Goal: Ask a question

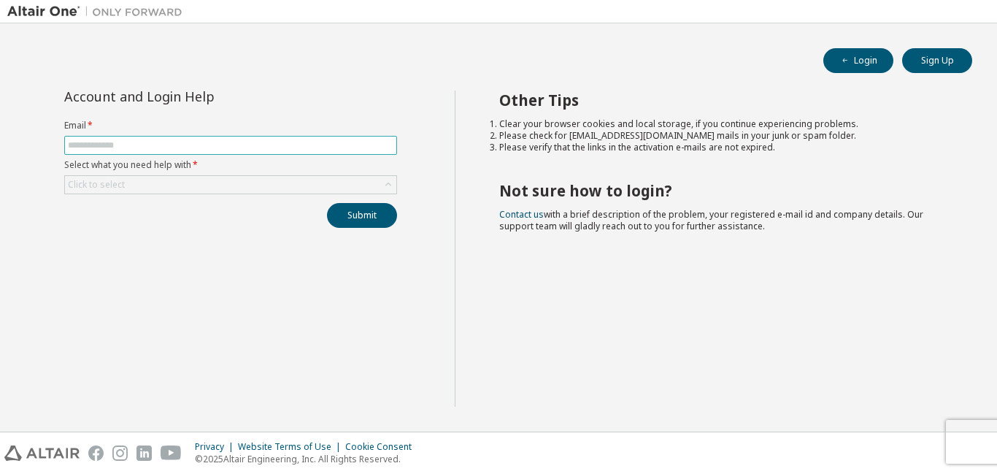
click at [197, 149] on input "text" at bounding box center [231, 145] width 326 height 12
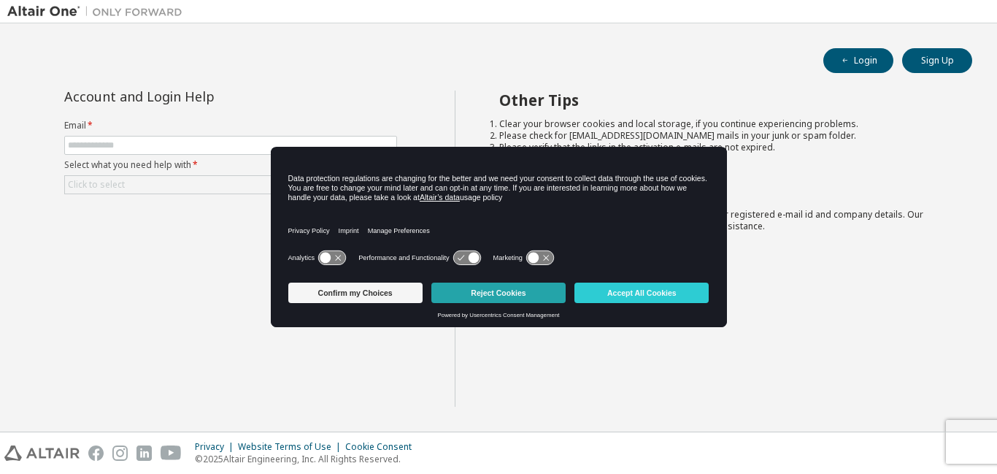
click at [560, 291] on button "Reject Cookies" at bounding box center [498, 293] width 134 height 20
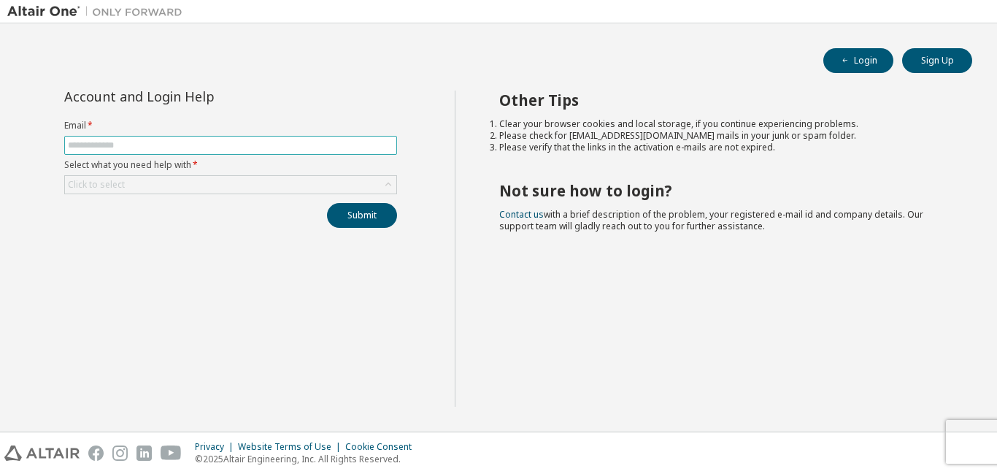
click at [136, 145] on input "text" at bounding box center [231, 145] width 326 height 12
type input "**********"
click at [188, 182] on div "Click to select" at bounding box center [230, 185] width 331 height 18
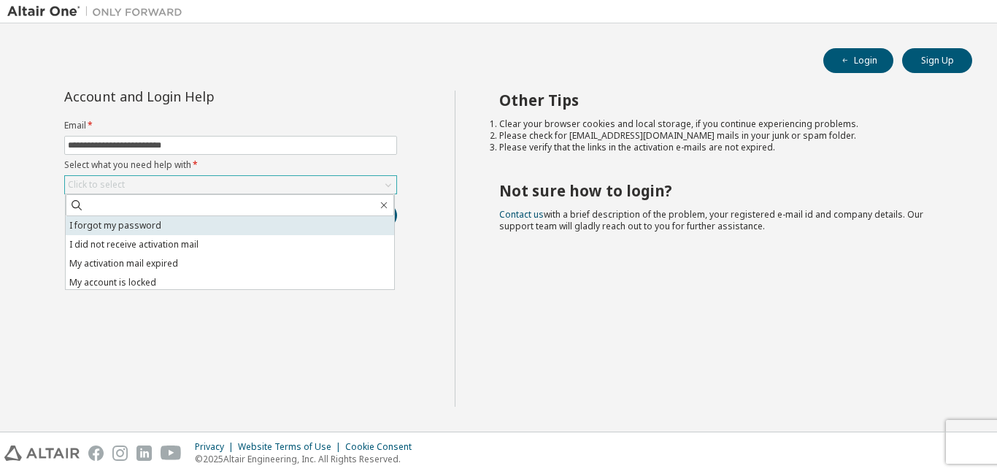
click at [174, 221] on li "I forgot my password" at bounding box center [230, 225] width 329 height 19
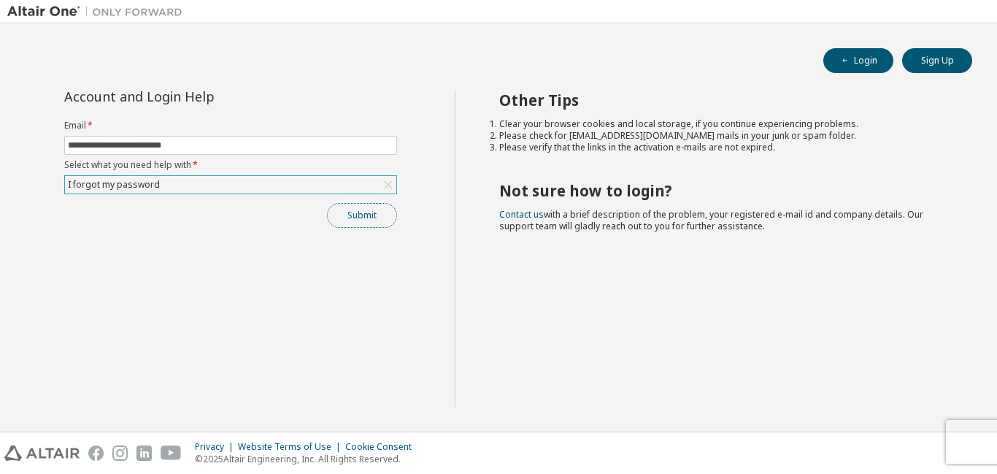
click at [379, 220] on button "Submit" at bounding box center [362, 215] width 70 height 25
click at [330, 186] on div "I forgot my password" at bounding box center [230, 185] width 331 height 18
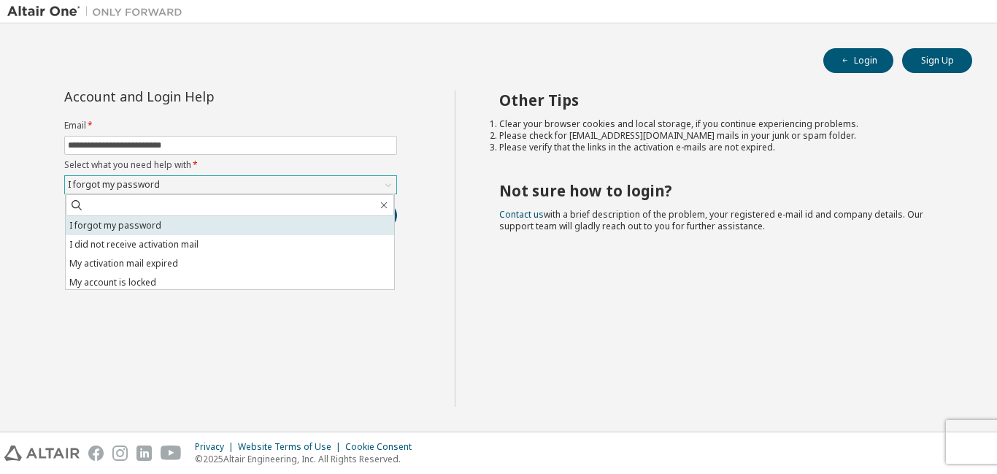
click at [257, 224] on li "I forgot my password" at bounding box center [230, 225] width 329 height 19
